Goal: Navigation & Orientation: Find specific page/section

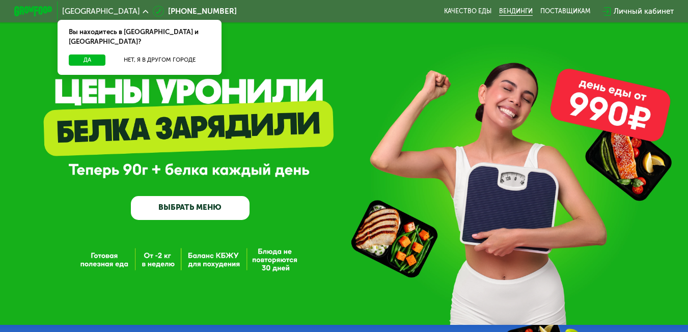
click at [518, 11] on link "Вендинги" at bounding box center [516, 12] width 34 height 8
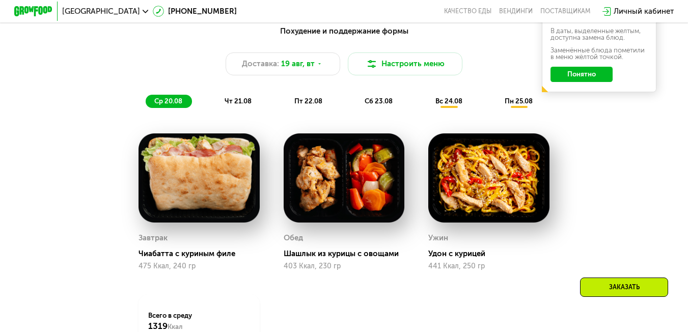
scroll to position [509, 0]
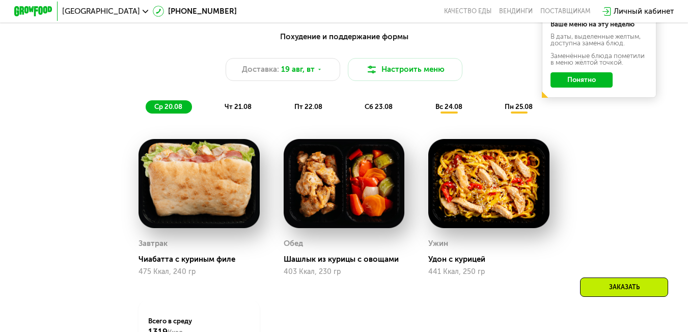
click at [167, 172] on img at bounding box center [198, 183] width 121 height 89
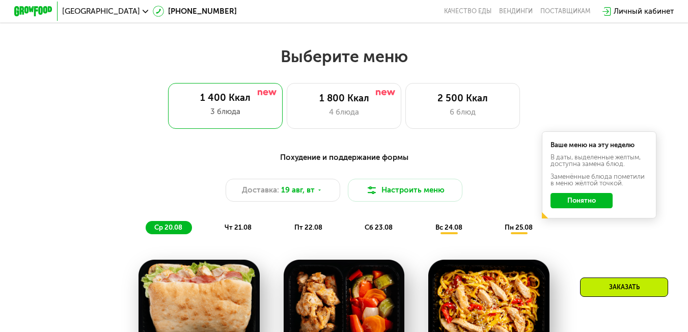
scroll to position [356, 0]
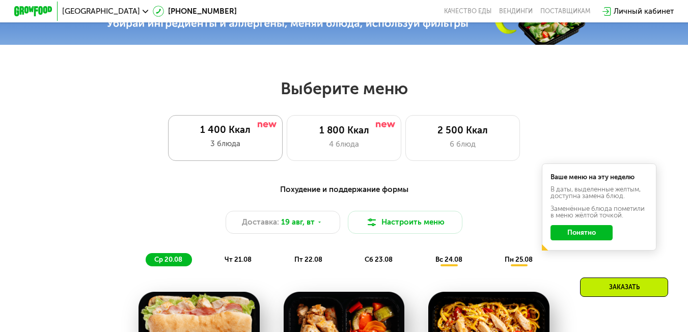
click at [223, 134] on div "1 400 Ккал" at bounding box center [226, 130] width 96 height 12
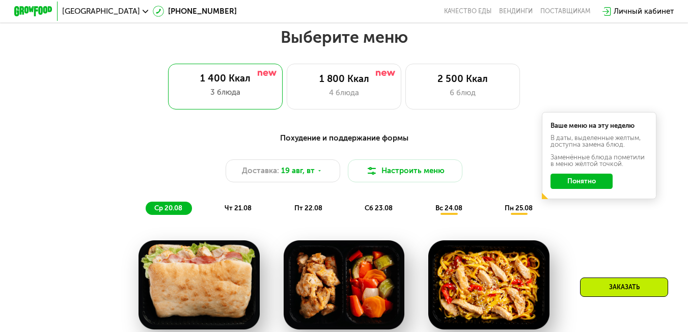
scroll to position [407, 0]
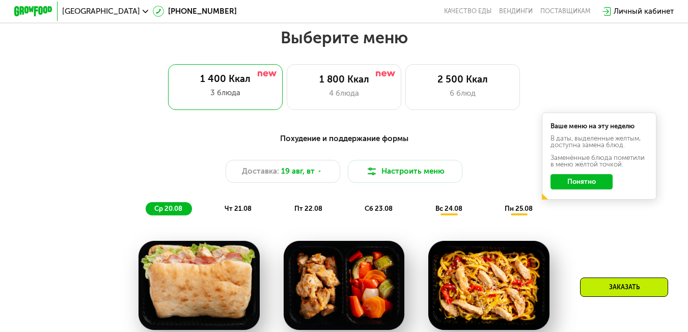
click at [232, 212] on span "чт 21.08" at bounding box center [237, 209] width 27 height 8
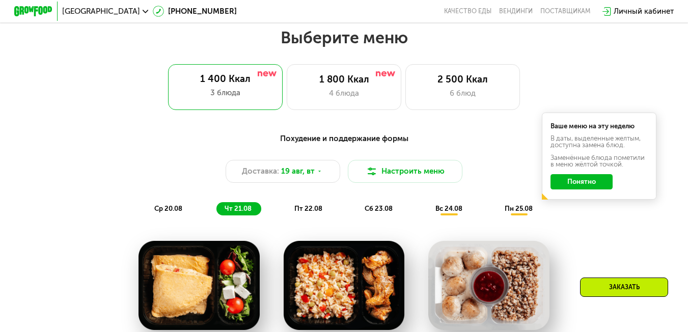
click at [299, 211] on span "пт 22.08" at bounding box center [308, 209] width 28 height 8
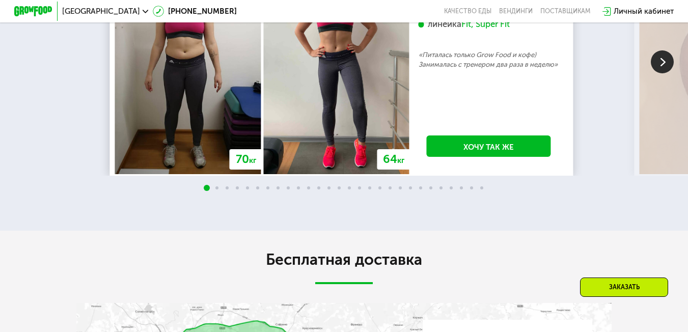
scroll to position [1628, 0]
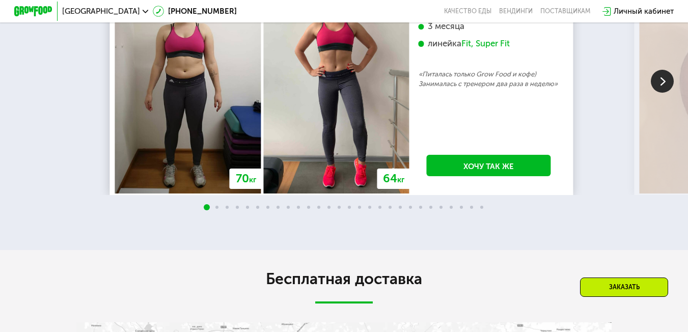
click at [662, 93] on img at bounding box center [661, 81] width 23 height 23
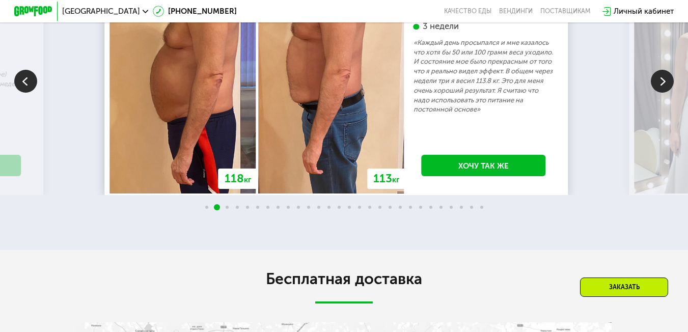
click at [662, 93] on img at bounding box center [661, 81] width 23 height 23
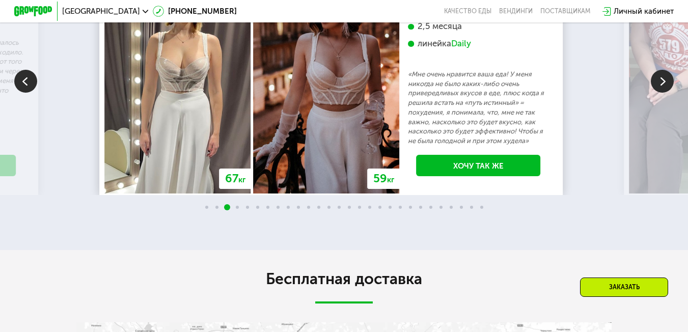
click at [660, 93] on img at bounding box center [661, 81] width 23 height 23
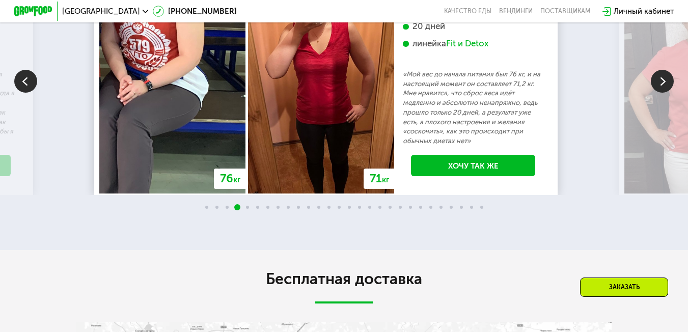
click at [660, 93] on img at bounding box center [661, 81] width 23 height 23
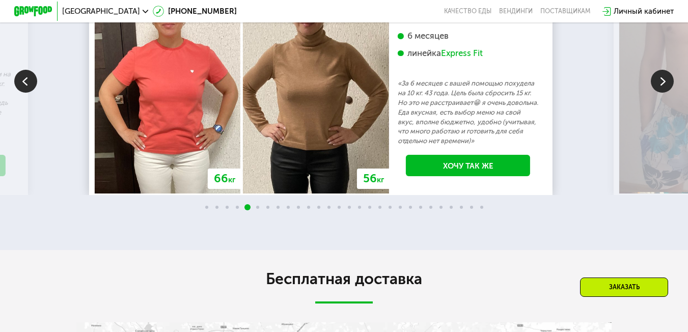
click at [660, 93] on img at bounding box center [661, 81] width 23 height 23
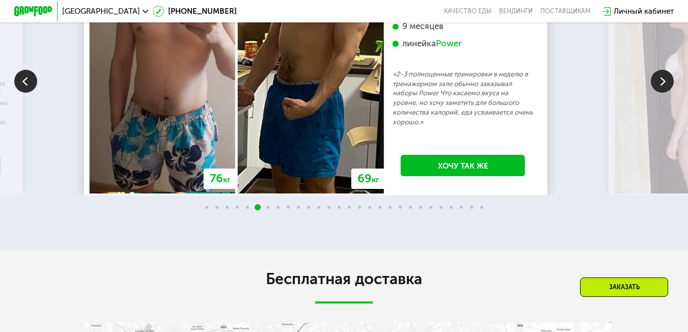
click at [660, 93] on img at bounding box center [661, 81] width 23 height 23
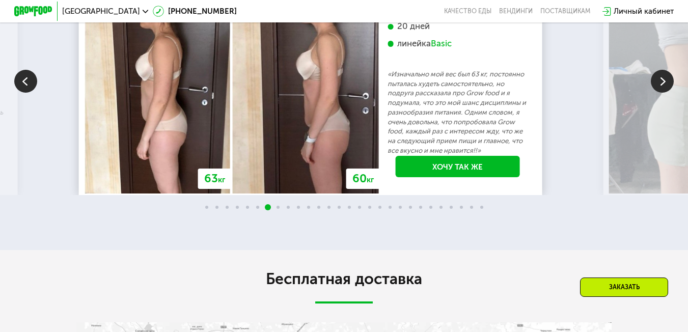
click at [661, 93] on img at bounding box center [661, 81] width 23 height 23
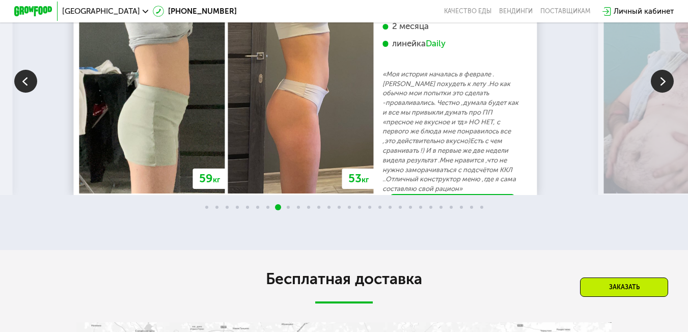
click at [661, 93] on img at bounding box center [661, 81] width 23 height 23
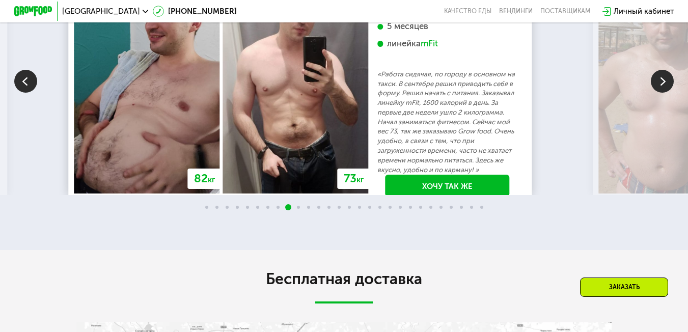
click at [660, 93] on img at bounding box center [661, 81] width 23 height 23
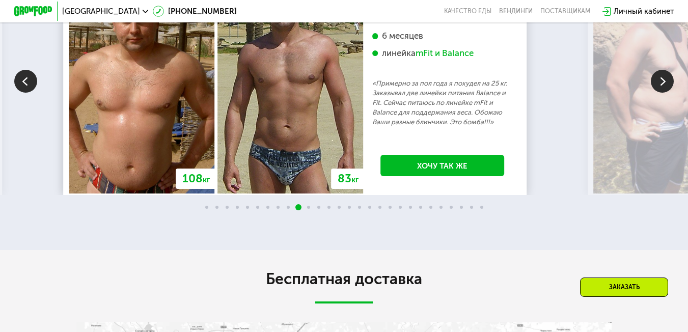
click at [660, 93] on img at bounding box center [661, 81] width 23 height 23
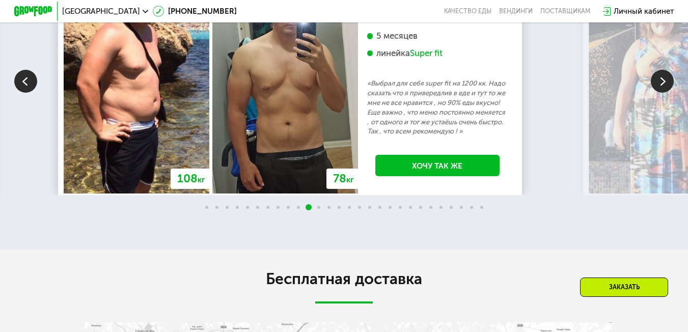
click at [658, 93] on img at bounding box center [661, 81] width 23 height 23
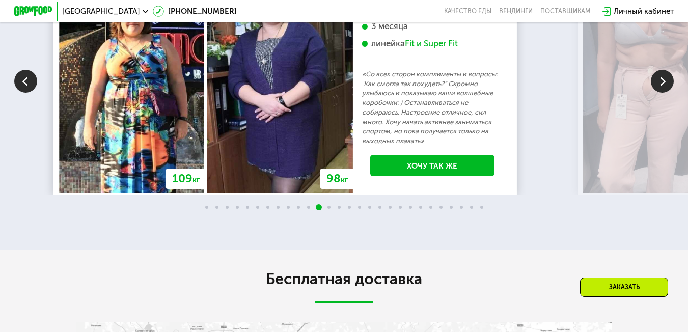
click at [27, 93] on img at bounding box center [25, 81] width 23 height 23
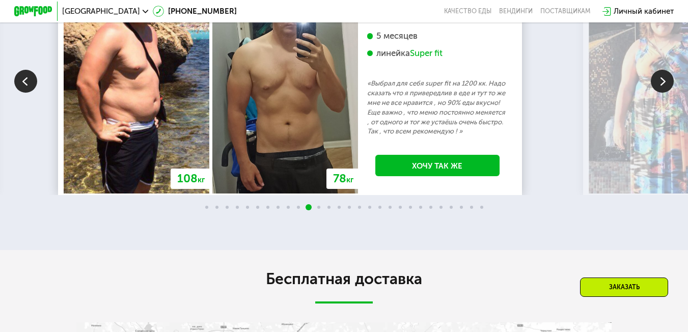
click at [669, 93] on img at bounding box center [661, 81] width 23 height 23
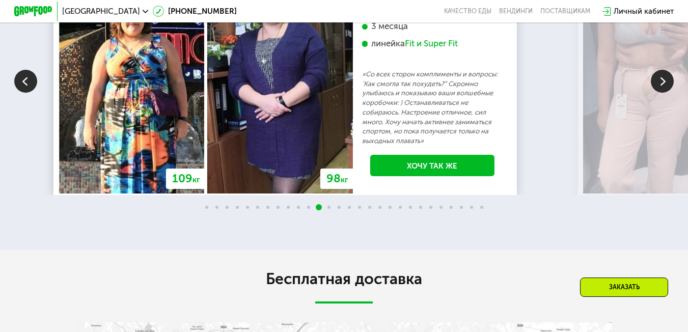
click at [669, 93] on img at bounding box center [661, 81] width 23 height 23
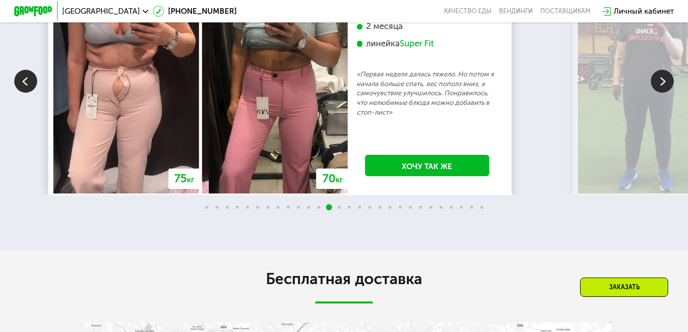
click at [669, 93] on img at bounding box center [661, 81] width 23 height 23
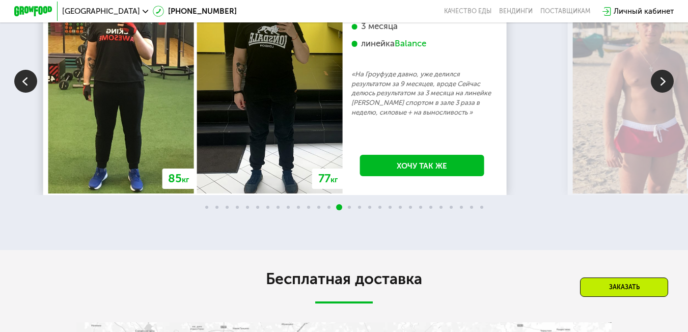
click at [669, 93] on img at bounding box center [661, 81] width 23 height 23
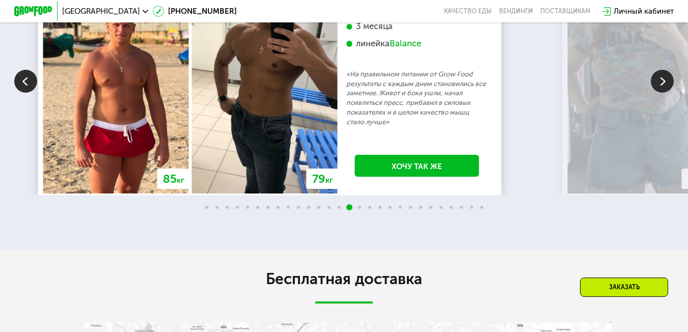
click at [669, 93] on img at bounding box center [661, 81] width 23 height 23
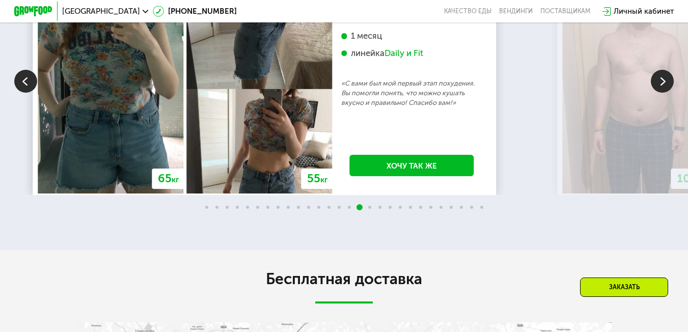
click at [26, 93] on img at bounding box center [25, 81] width 23 height 23
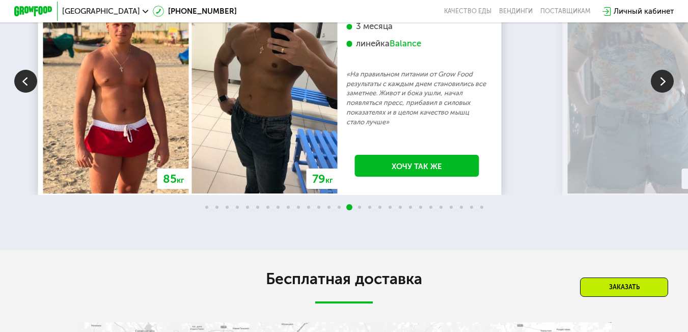
click at [662, 93] on img at bounding box center [661, 81] width 23 height 23
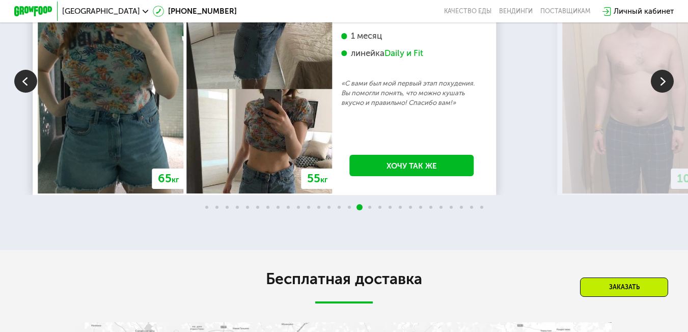
click at [662, 93] on img at bounding box center [661, 81] width 23 height 23
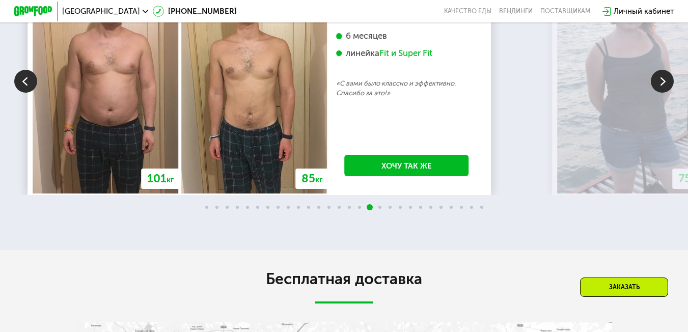
click at [655, 93] on img at bounding box center [661, 81] width 23 height 23
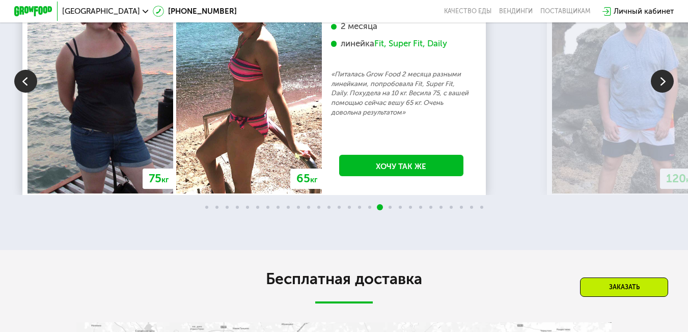
click at [658, 93] on img at bounding box center [661, 81] width 23 height 23
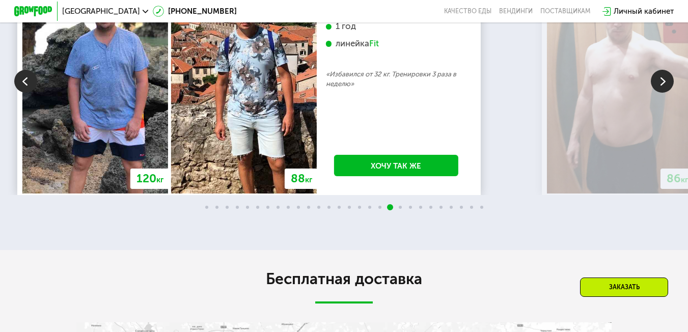
click at [662, 93] on img at bounding box center [661, 81] width 23 height 23
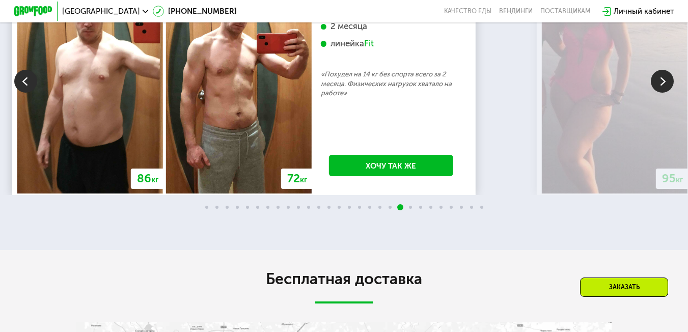
click at [658, 93] on img at bounding box center [661, 81] width 23 height 23
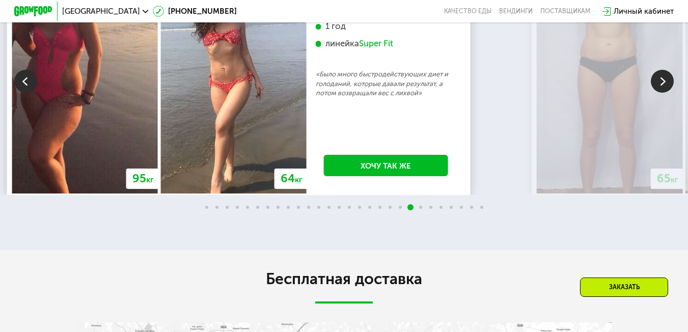
click at [660, 93] on img at bounding box center [661, 81] width 23 height 23
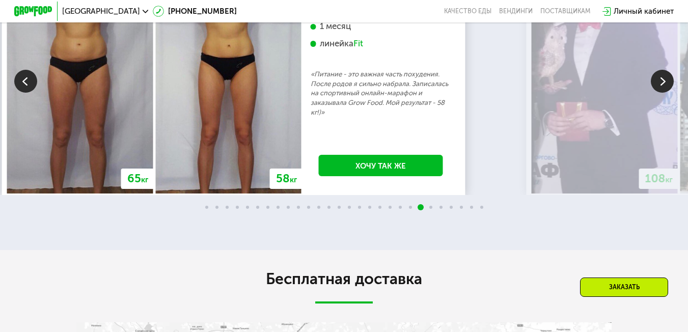
click at [660, 93] on img at bounding box center [661, 81] width 23 height 23
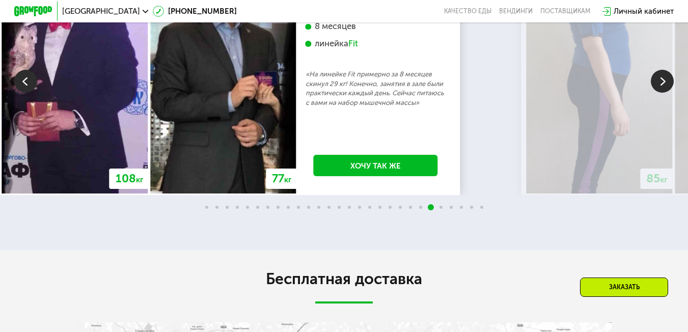
click at [660, 93] on img at bounding box center [661, 81] width 23 height 23
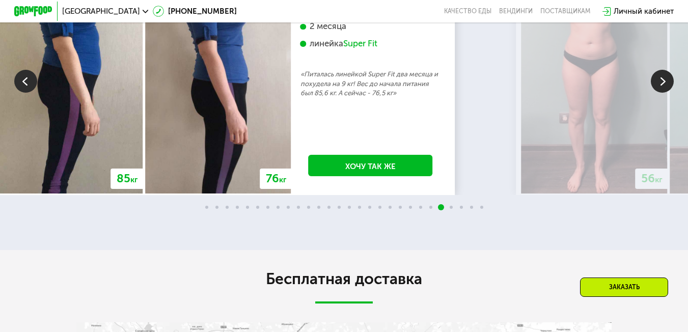
click at [660, 93] on img at bounding box center [661, 81] width 23 height 23
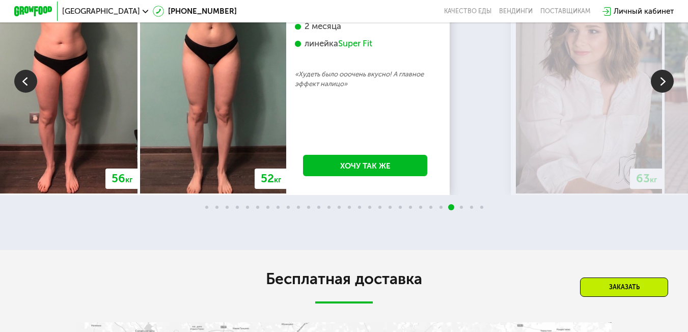
click at [660, 93] on img at bounding box center [661, 81] width 23 height 23
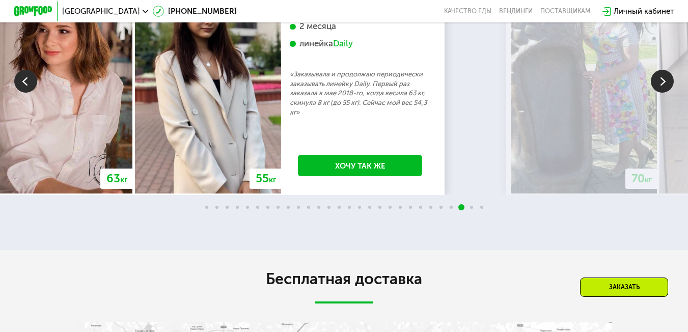
click at [660, 93] on img at bounding box center [661, 81] width 23 height 23
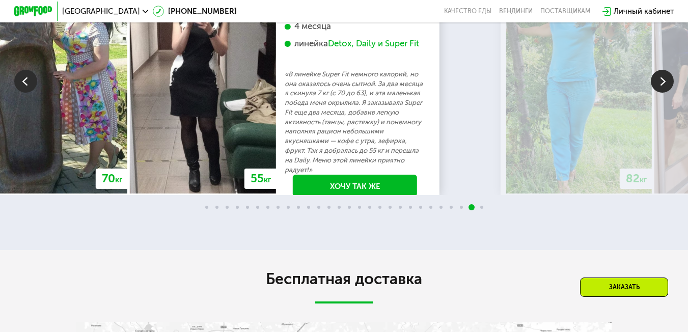
click at [660, 93] on img at bounding box center [661, 81] width 23 height 23
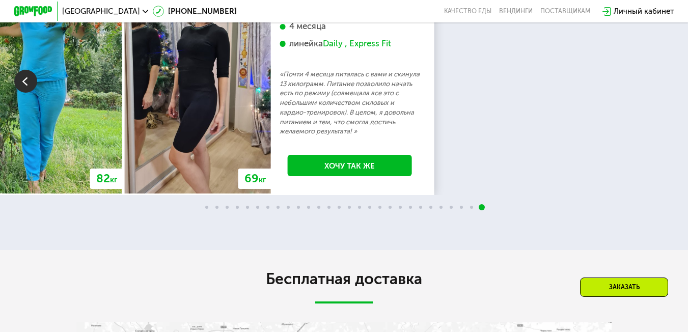
click at [660, 172] on div "70 кг 64 кг -6 кг [PERSON_NAME], 31 год 3 месяца линейка Fit, Super Fit «Питала…" at bounding box center [344, 80] width 688 height 227
